Goal: Information Seeking & Learning: Learn about a topic

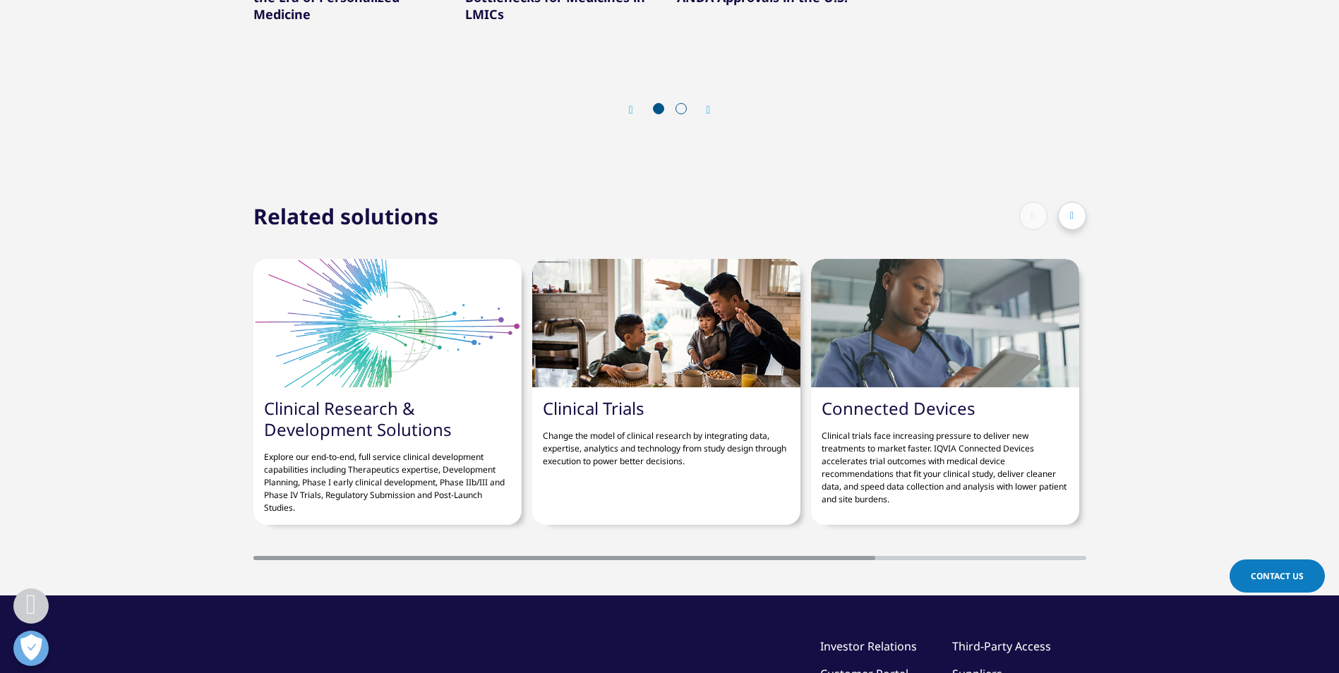
scroll to position [131, 833]
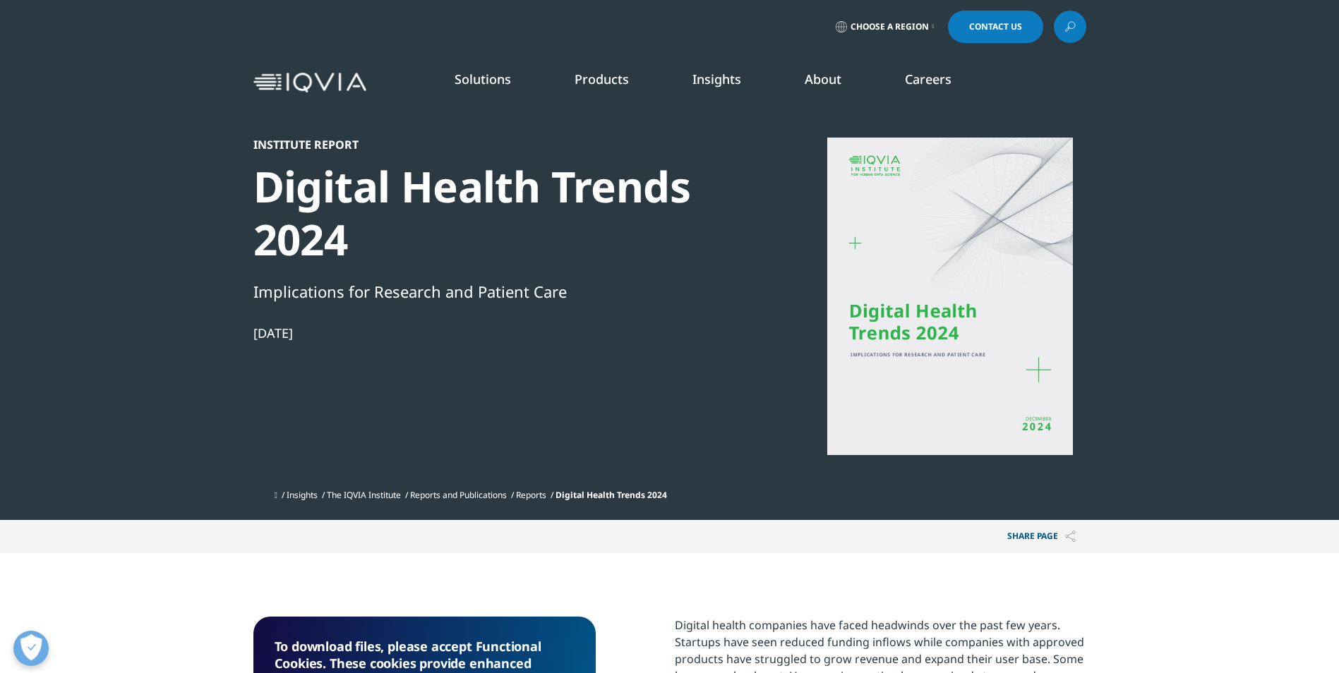
click at [1018, 340] on div at bounding box center [950, 297] width 272 height 318
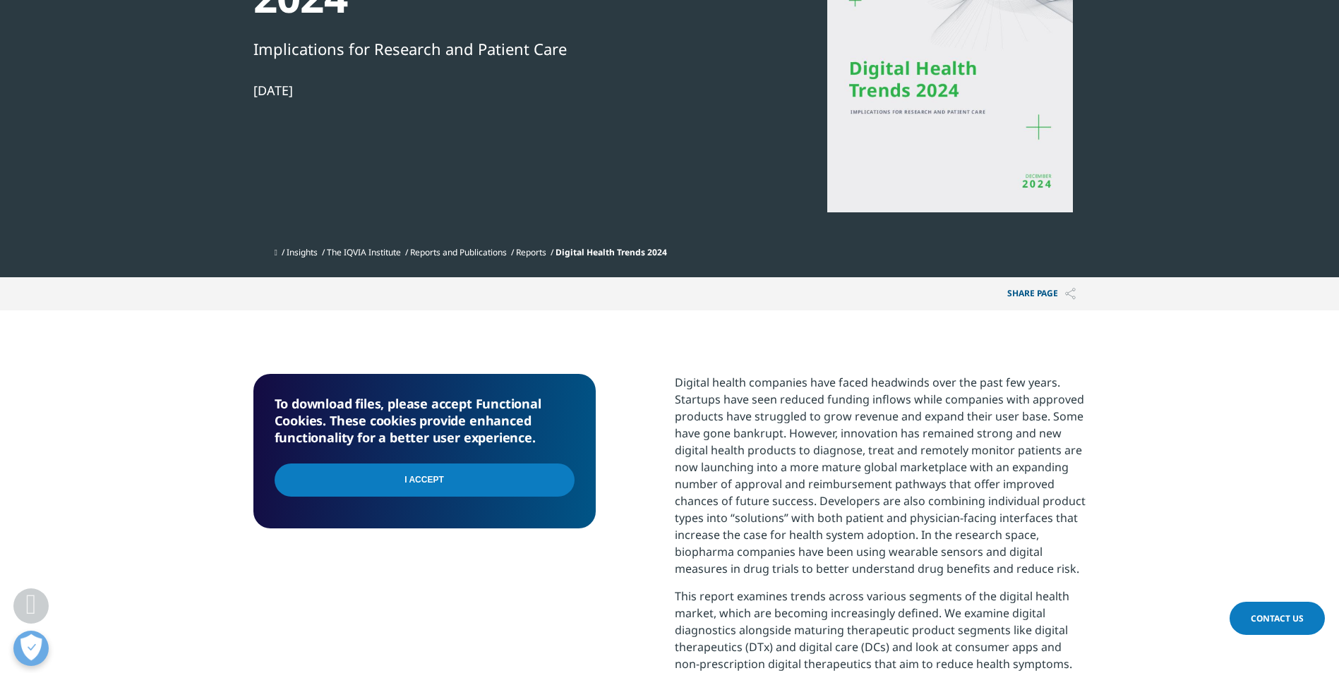
scroll to position [282, 0]
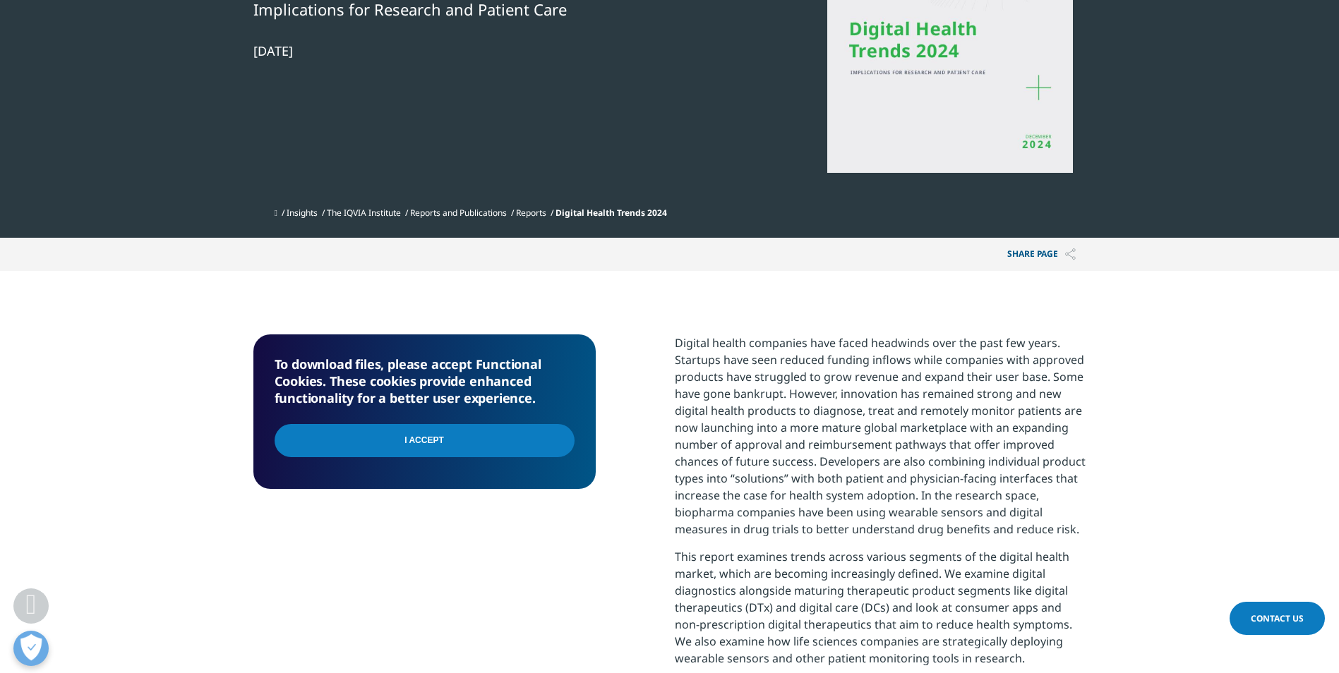
click at [454, 443] on input "I Accept" at bounding box center [425, 440] width 300 height 33
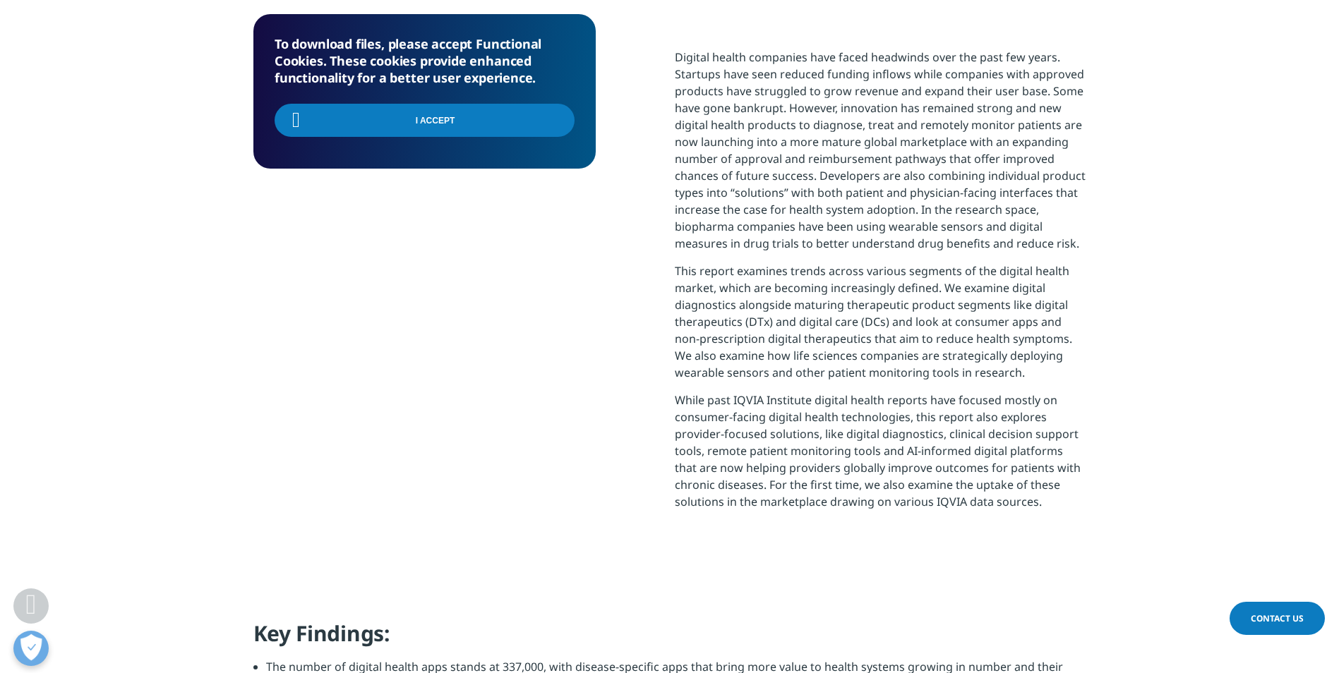
scroll to position [635, 0]
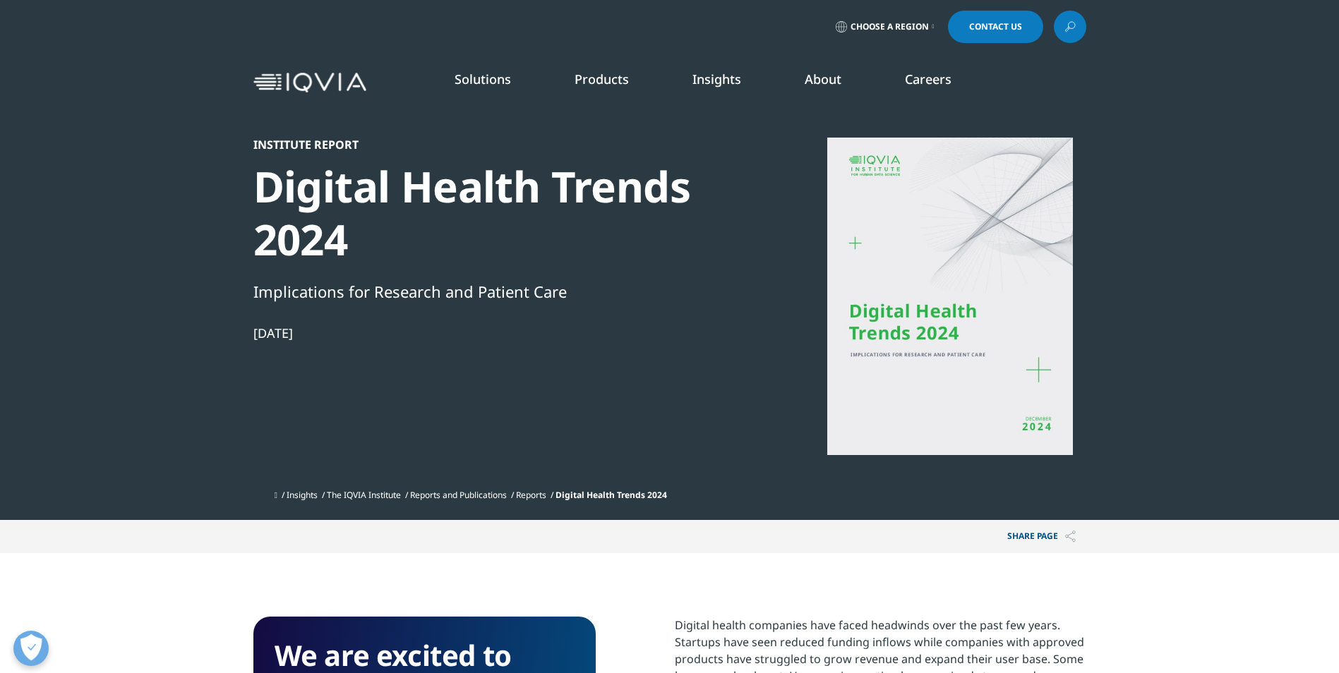
click at [411, 174] on link "Clinical Research" at bounding box center [508, 177] width 282 height 16
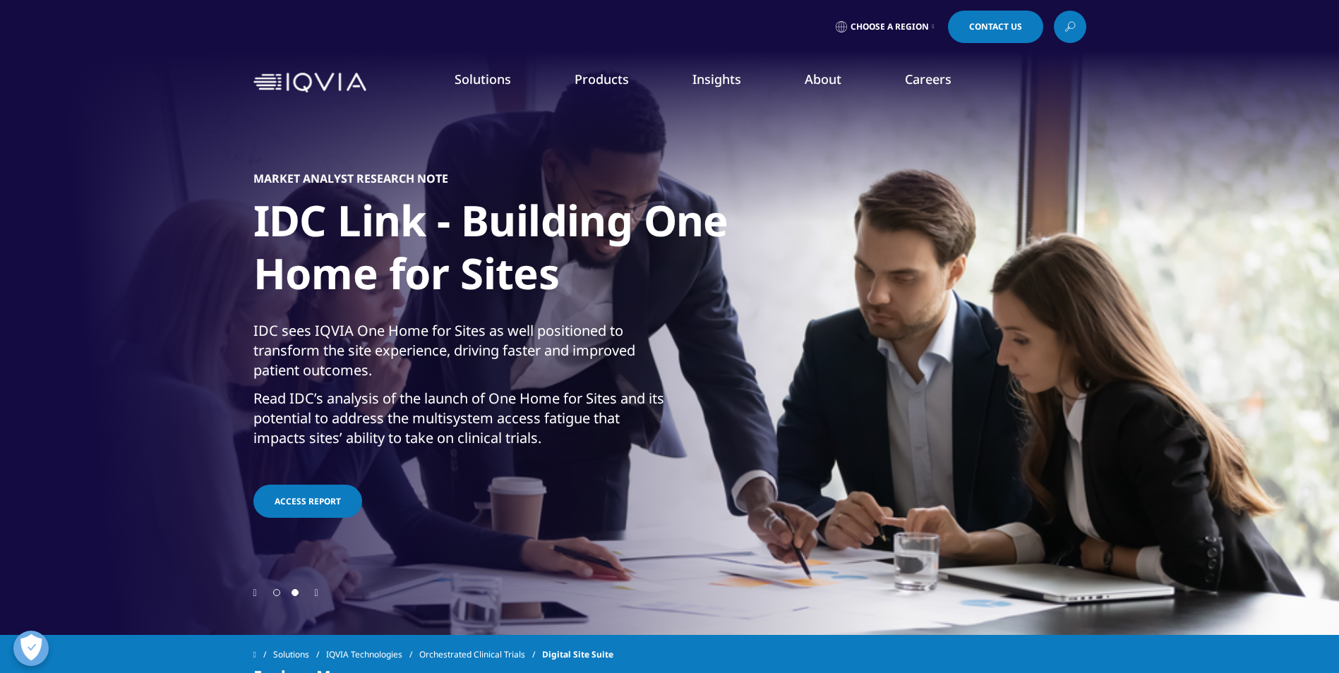
click at [477, 198] on link "Technology & Analytics" at bounding box center [508, 203] width 282 height 16
